Goal: Book appointment/travel/reservation

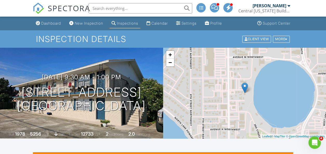
scroll to position [72, 0]
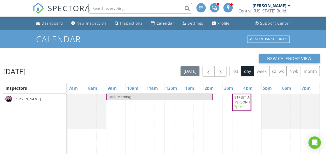
click at [188, 95] on span "Block- Morning" at bounding box center [159, 96] width 105 height 5
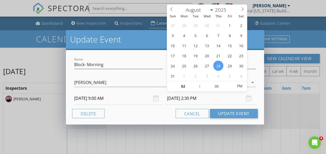
click at [190, 99] on input "[DATE] 2:30 PM" at bounding box center [211, 98] width 89 height 13
type input "03"
type input "[DATE] 3:30 PM"
click at [196, 81] on span at bounding box center [197, 83] width 4 height 5
type input "02"
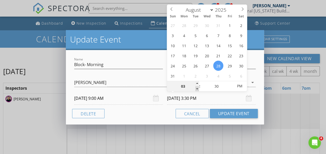
type input "[DATE] 2:30 PM"
click at [197, 88] on span at bounding box center [197, 88] width 4 height 5
type input "01"
type input "[DATE] 1:30 PM"
click at [197, 88] on span at bounding box center [197, 88] width 4 height 5
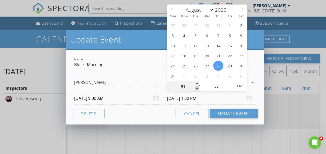
type input "12"
type input "[DATE] 12:30 PM"
click at [197, 88] on span at bounding box center [197, 88] width 4 height 5
type input "11"
type input "[DATE] 11:30 AM"
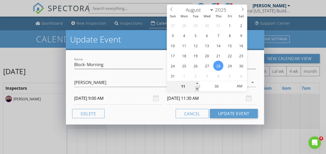
click at [197, 88] on span at bounding box center [197, 88] width 4 height 5
select select "8"
type input "[DATE] 11:30 AM"
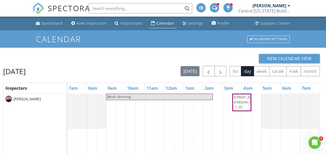
click at [146, 21] on div at bounding box center [163, 77] width 326 height 154
click at [161, 96] on span "Block- Morning" at bounding box center [159, 96] width 105 height 5
select select "7"
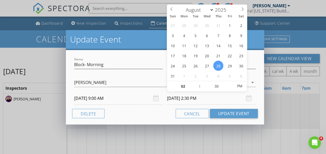
click at [188, 101] on input "[DATE] 2:30 PM" at bounding box center [211, 98] width 89 height 13
type input "03"
type input "[DATE] 3:30 PM"
click at [197, 84] on span at bounding box center [197, 83] width 4 height 5
type input "02"
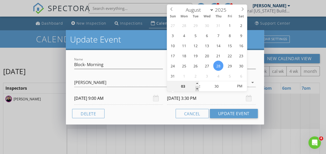
type input "[DATE] 2:30 PM"
click at [198, 89] on span at bounding box center [197, 88] width 4 height 5
type input "01"
type input "[DATE] 1:30 PM"
click at [198, 89] on span at bounding box center [197, 88] width 4 height 5
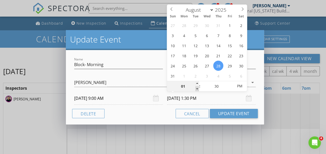
type input "12"
type input "[DATE] 12:30 PM"
click at [198, 89] on span at bounding box center [197, 88] width 4 height 5
type input "25"
type input "[DATE] 12:25 PM"
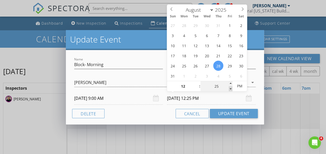
click at [230, 88] on span at bounding box center [231, 88] width 4 height 5
type input "20"
type input "[DATE] 12:20 PM"
click at [230, 88] on span at bounding box center [231, 88] width 4 height 5
type input "15"
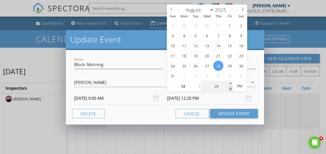
type input "[DATE] 12:15 PM"
click at [230, 88] on span at bounding box center [231, 88] width 4 height 5
type input "10"
type input "[DATE] 12:10 PM"
click at [230, 88] on span at bounding box center [231, 88] width 4 height 5
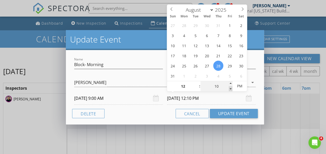
type input "05"
type input "[DATE] 12:05 PM"
click at [230, 88] on span at bounding box center [231, 88] width 4 height 5
type input "00"
type input "[DATE] 12:00 PM"
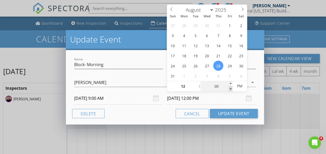
click at [230, 88] on span at bounding box center [231, 88] width 4 height 5
type input "05"
type input "[DATE] 12:05 PM"
click at [231, 84] on span at bounding box center [231, 83] width 4 height 5
type input "10"
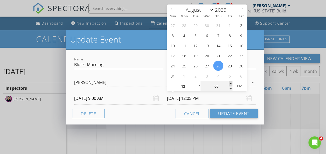
type input "[DATE] 12:10 PM"
click at [231, 84] on span at bounding box center [231, 83] width 4 height 5
type input "15"
type input "[DATE] 12:15 PM"
click at [231, 84] on span at bounding box center [231, 83] width 4 height 5
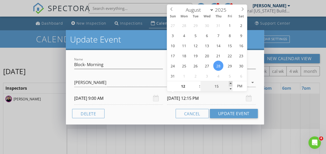
type input "20"
type input "[DATE] 12:20 PM"
click at [231, 84] on span at bounding box center [231, 83] width 4 height 5
type input "25"
type input "[DATE] 12:25 PM"
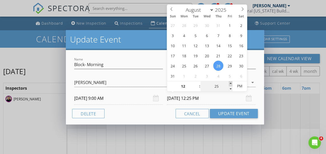
click at [231, 84] on span at bounding box center [231, 83] width 4 height 5
type input "30"
type input "[DATE] 12:30 PM"
click at [231, 84] on span at bounding box center [231, 83] width 4 height 5
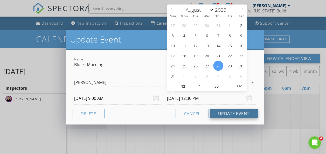
click at [225, 111] on button "Update Event" at bounding box center [234, 113] width 48 height 9
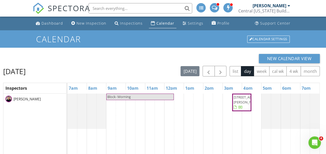
click at [159, 57] on div "New Calendar View" at bounding box center [161, 58] width 316 height 9
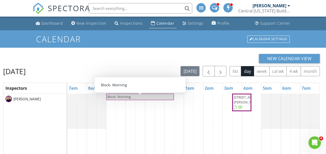
click at [157, 94] on link "Block- Morning" at bounding box center [139, 97] width 67 height 6
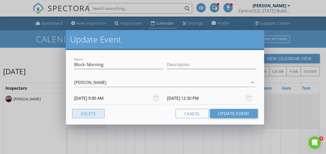
click at [99, 112] on button "Delete" at bounding box center [88, 113] width 32 height 9
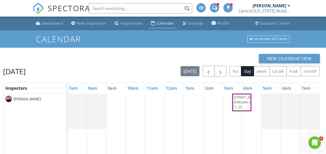
click at [142, 45] on div "Calendar Calendar Settings" at bounding box center [163, 38] width 326 height 17
